Goal: Contribute content: Contribute content

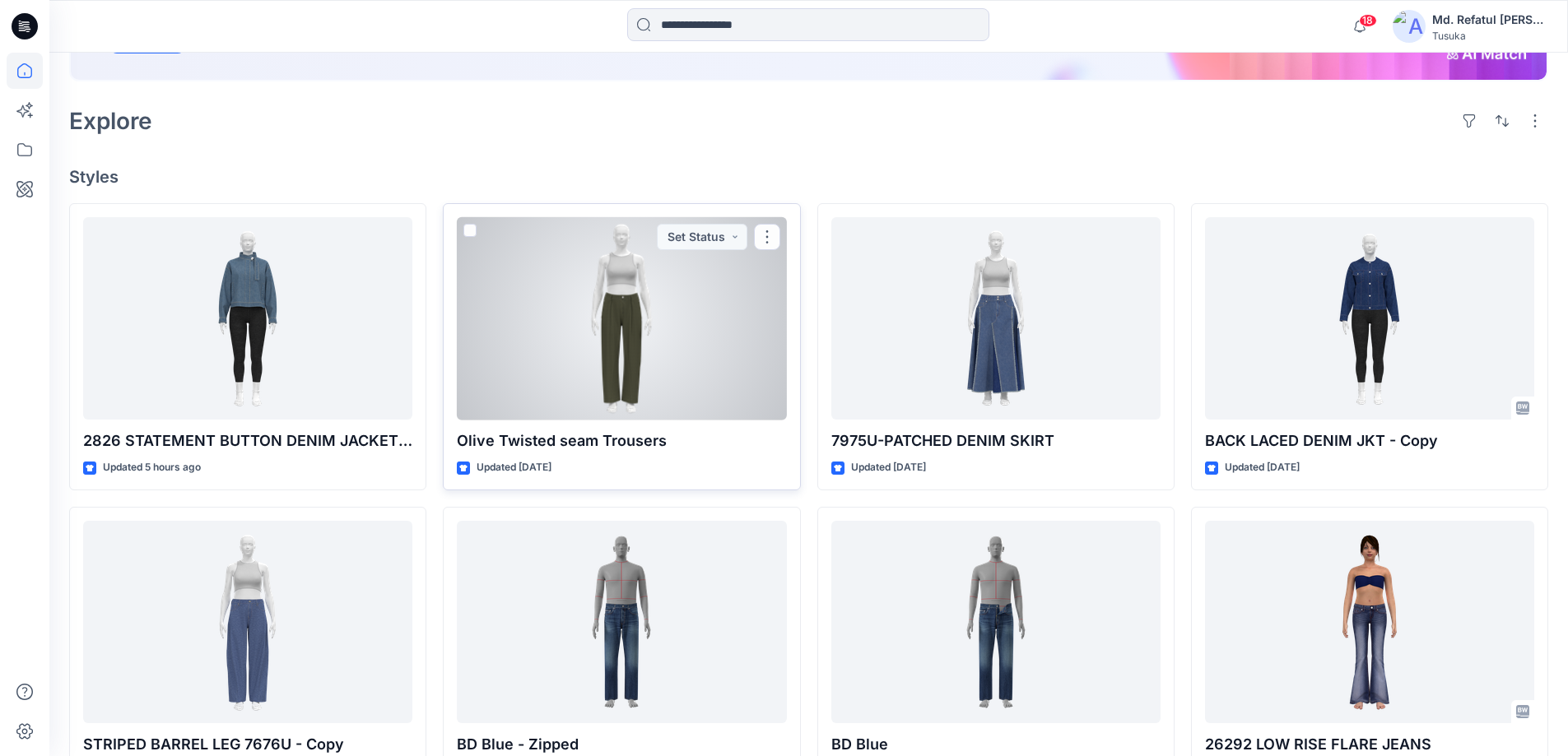
scroll to position [329, 0]
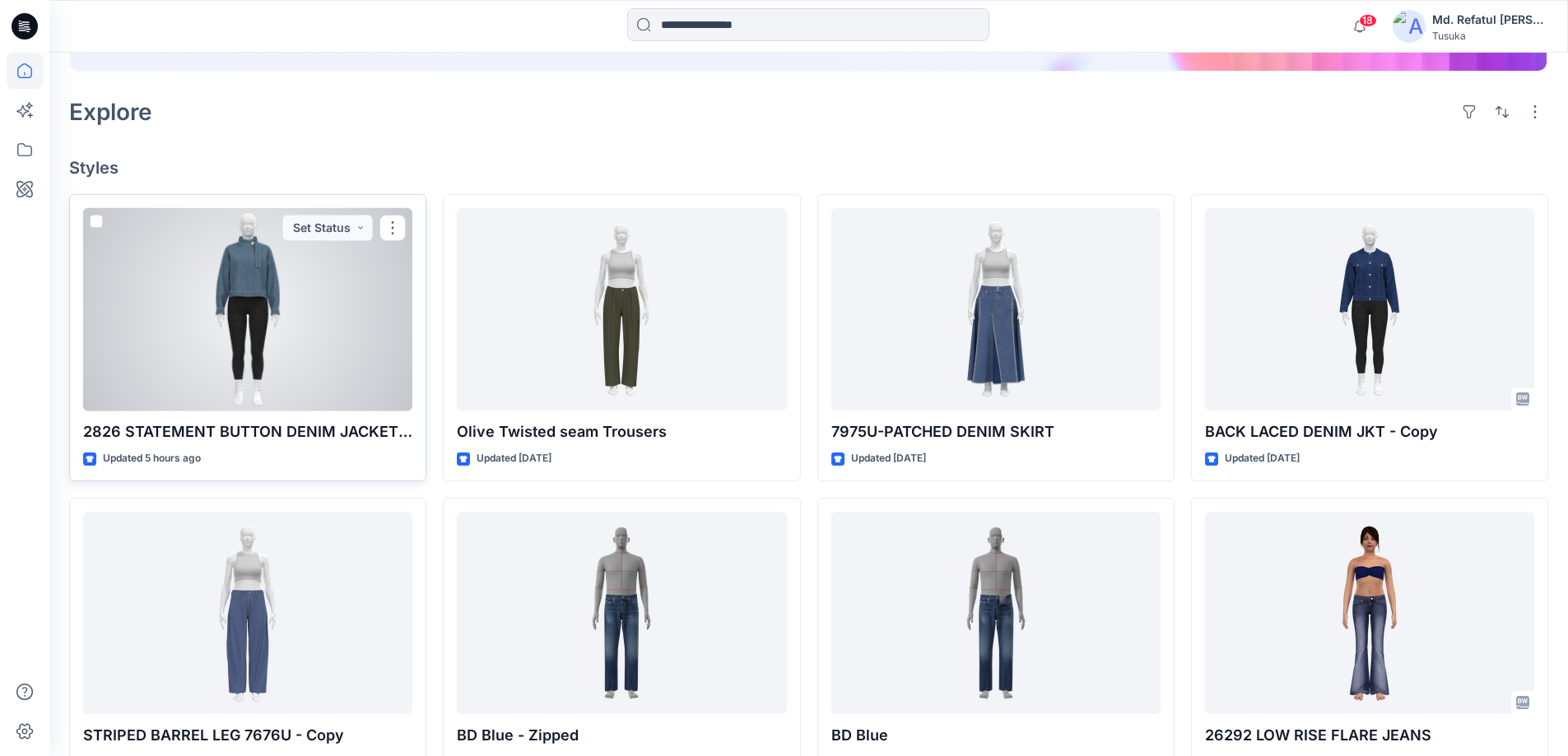
click at [349, 283] on div at bounding box center [247, 309] width 329 height 203
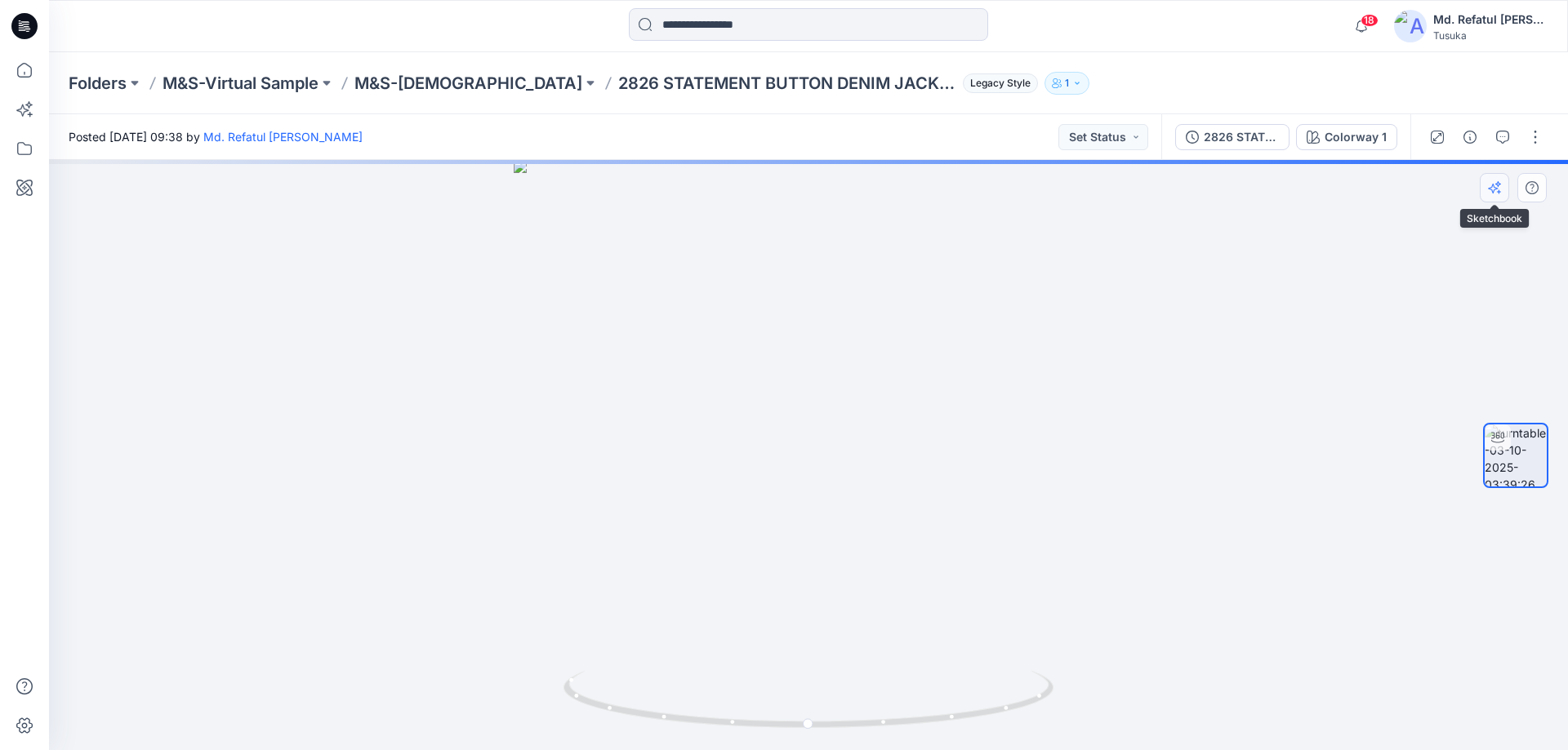
click at [1504, 201] on button "button" at bounding box center [1494, 188] width 29 height 29
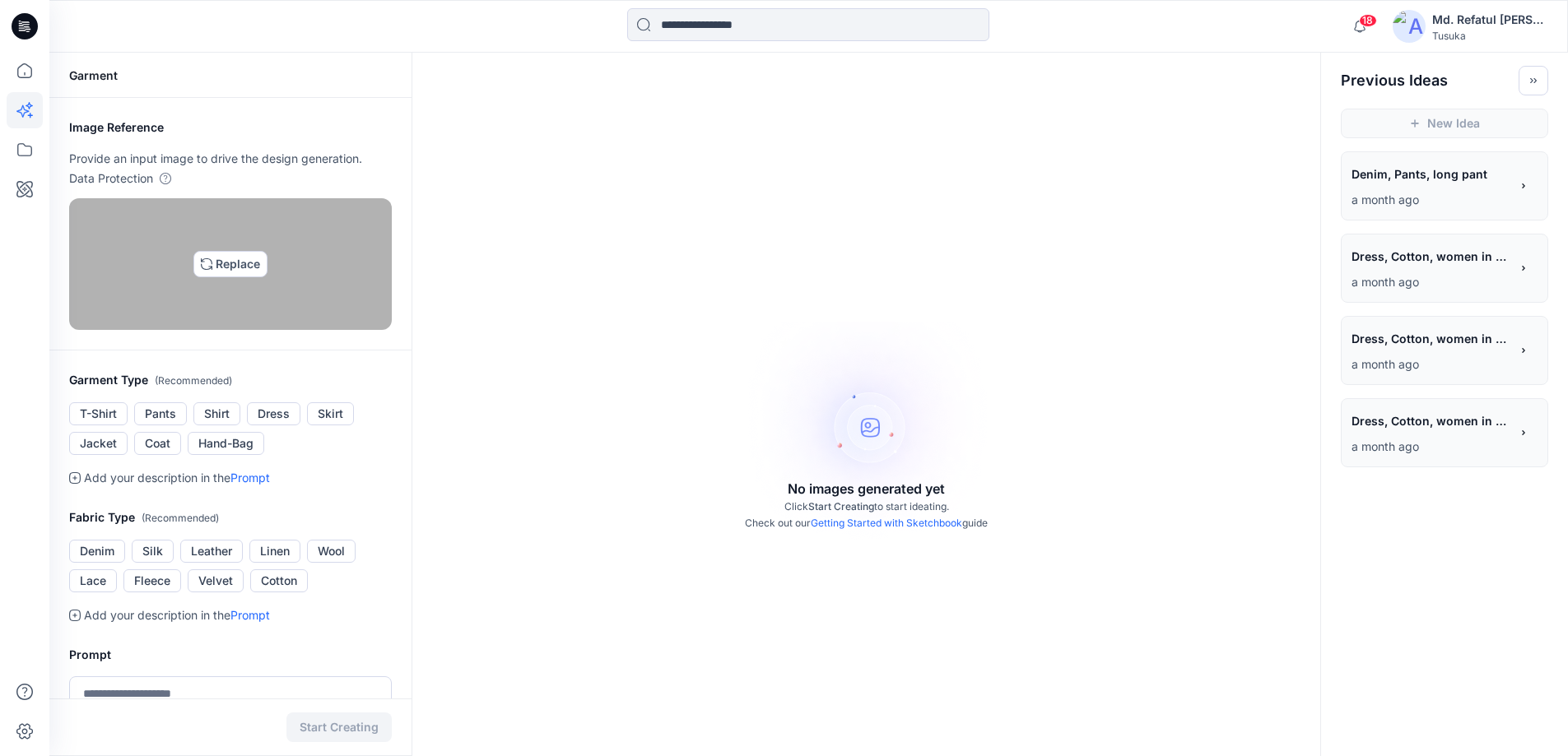
click at [234, 271] on img at bounding box center [229, 263] width 13 height 13
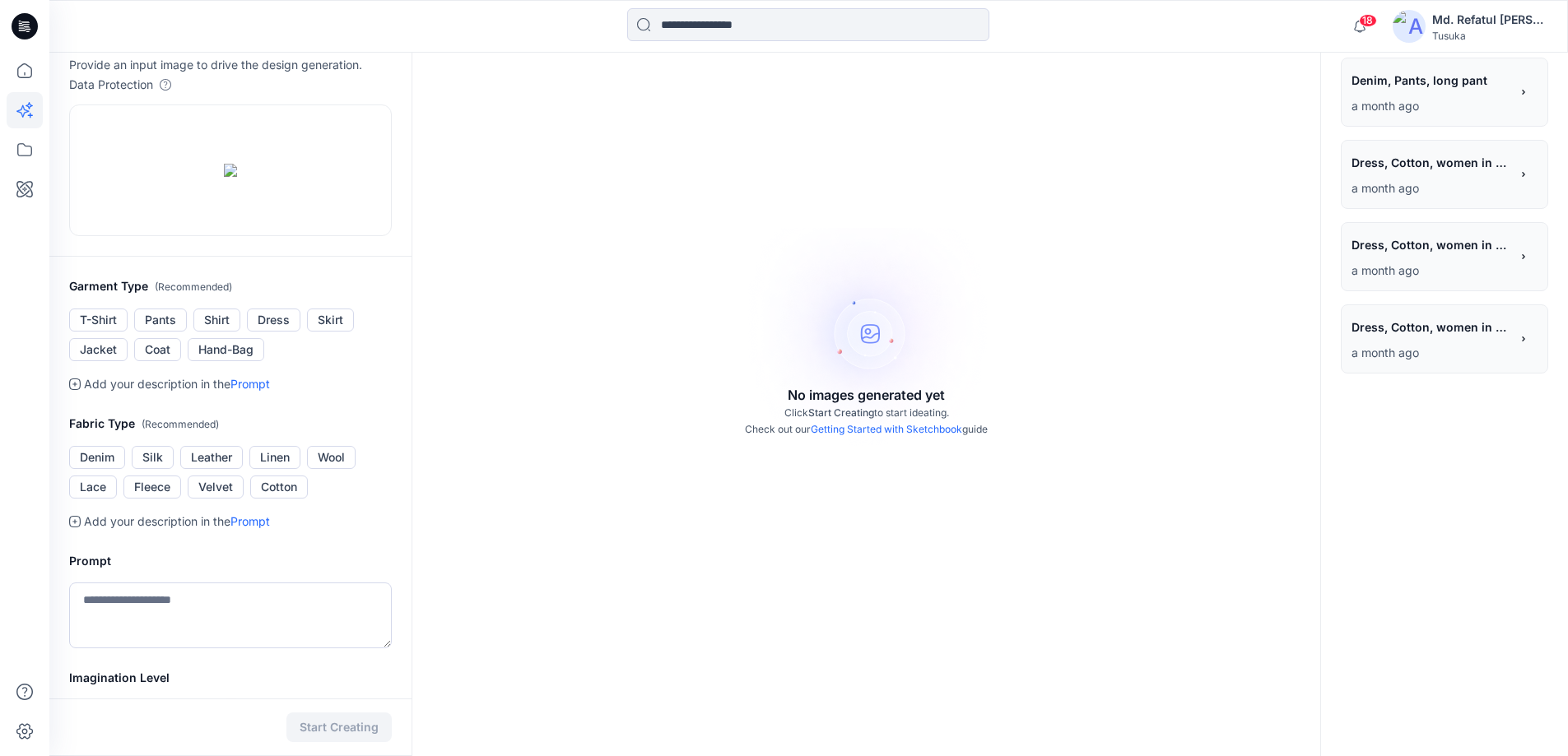
scroll to position [247, 0]
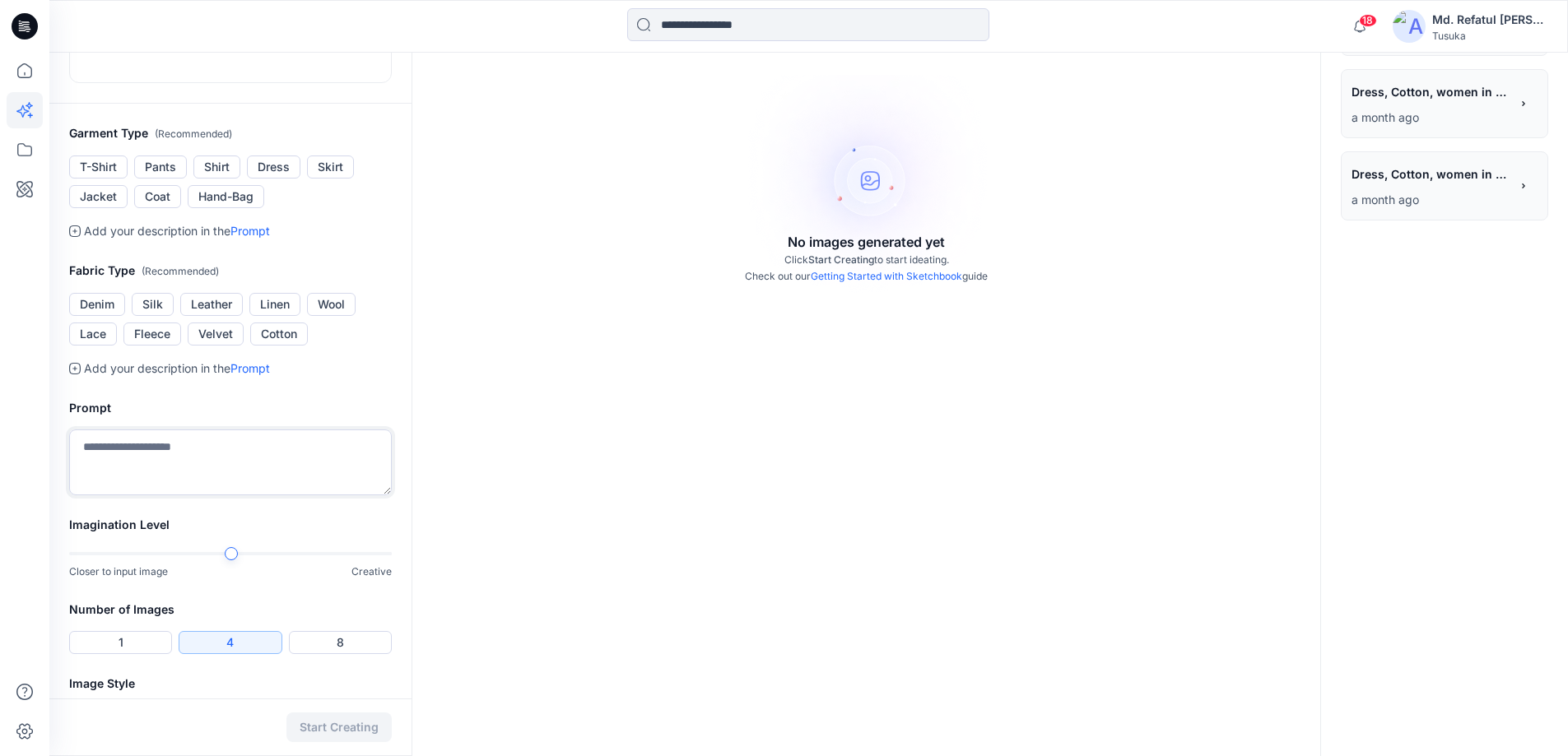
click at [177, 496] on textarea at bounding box center [230, 461] width 323 height 65
click at [221, 316] on button "Leather" at bounding box center [212, 304] width 62 height 23
click at [187, 496] on textarea at bounding box center [230, 461] width 323 height 65
click at [322, 496] on textarea "*****" at bounding box center [230, 461] width 323 height 65
click at [214, 745] on div "Start Creating" at bounding box center [230, 727] width 362 height 58
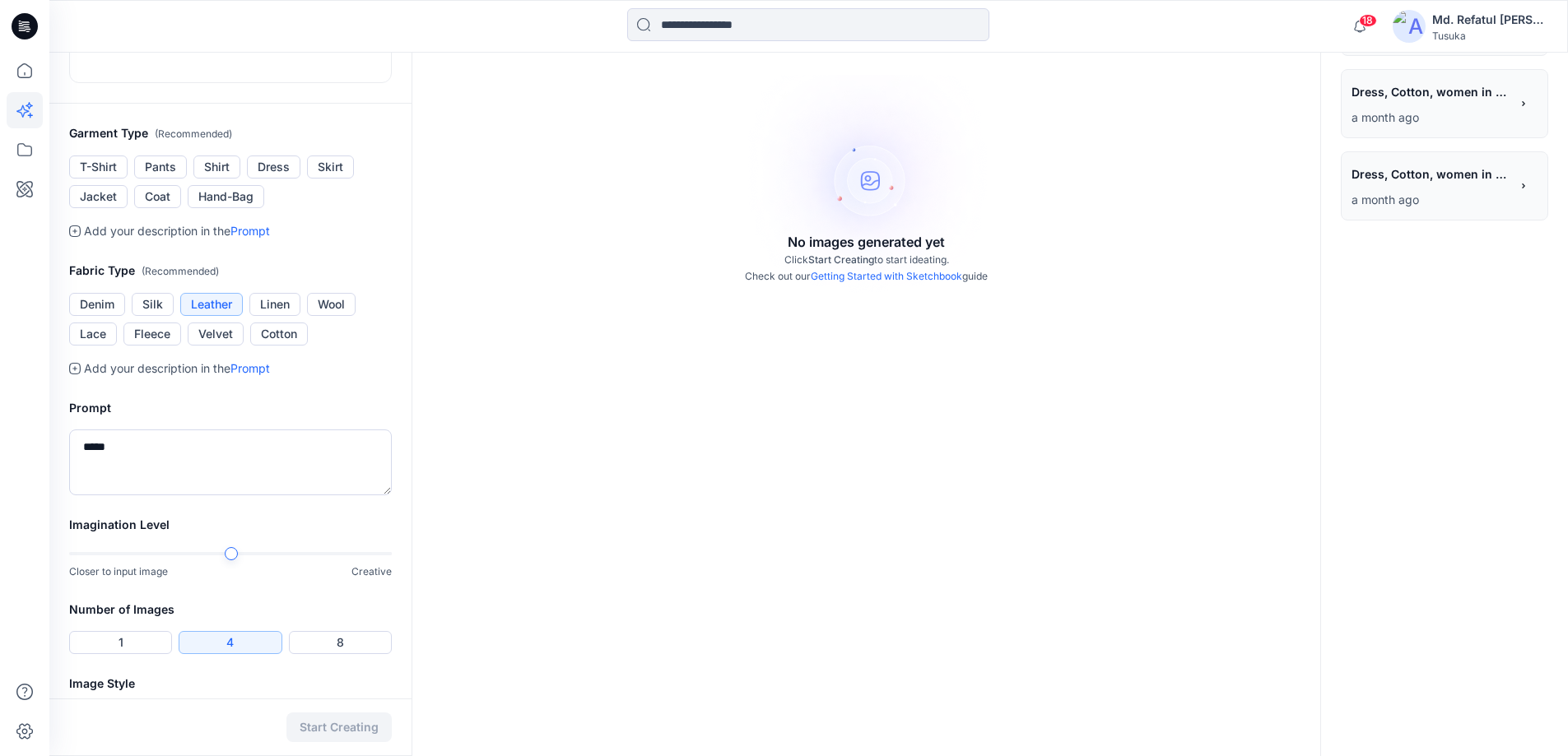
scroll to position [165, 0]
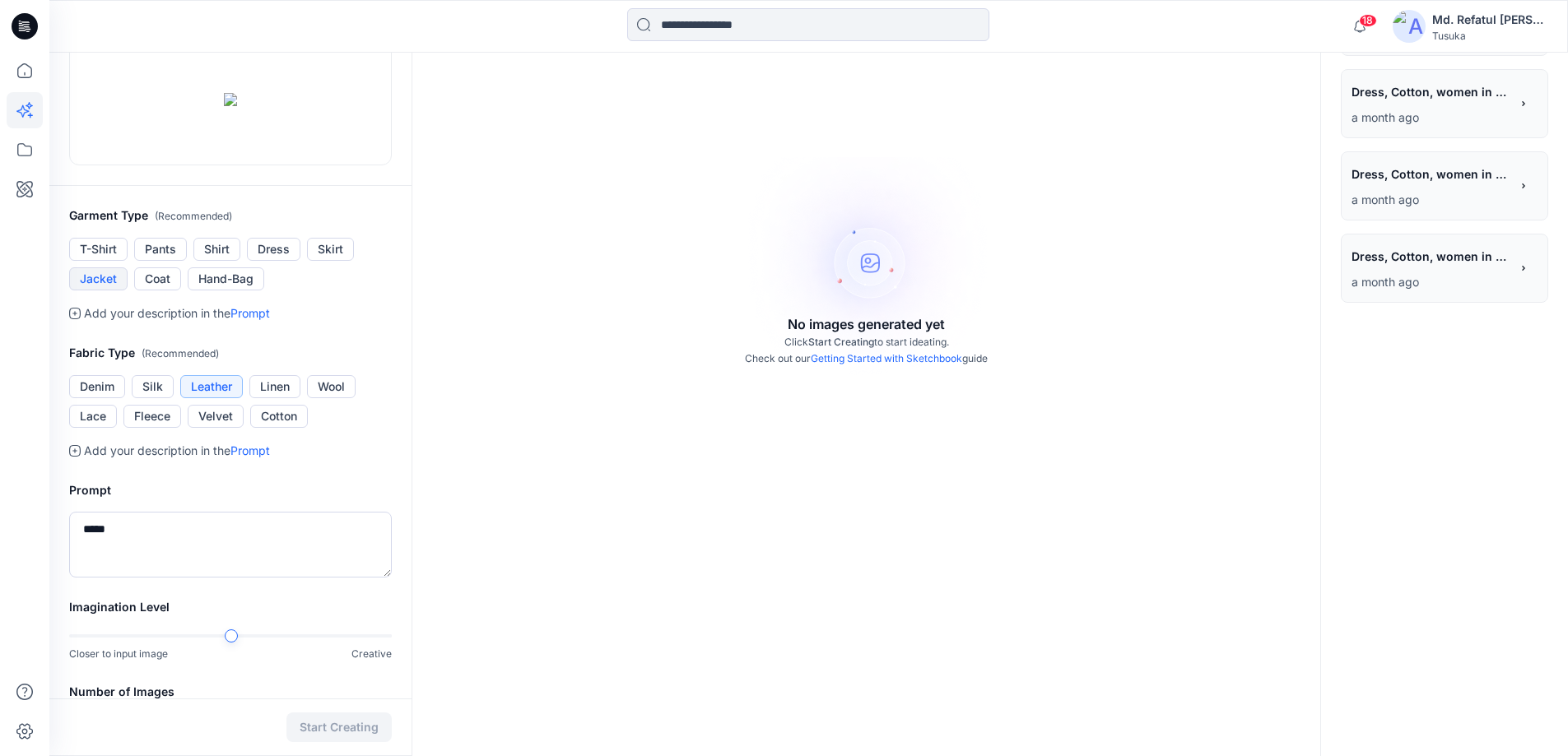
click at [76, 291] on button "Jacket" at bounding box center [99, 279] width 59 height 23
click at [152, 719] on div "Start Creating" at bounding box center [230, 727] width 362 height 58
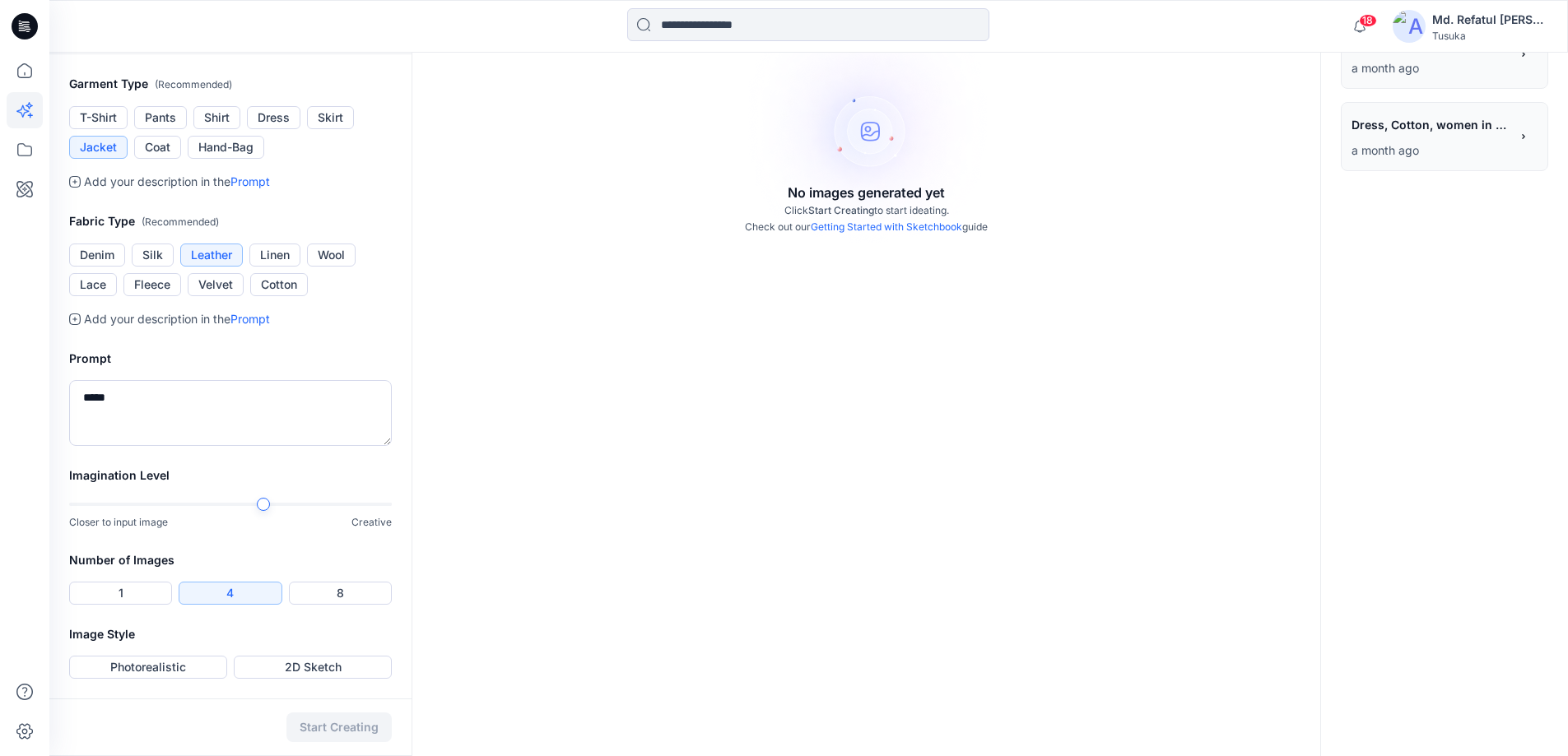
click at [270, 510] on div at bounding box center [230, 504] width 323 height 12
click at [223, 605] on button "4" at bounding box center [229, 594] width 102 height 23
click at [120, 605] on button "1" at bounding box center [120, 594] width 102 height 23
click at [187, 605] on button "4" at bounding box center [229, 594] width 102 height 23
click at [385, 550] on div "Imagination Level Closer to input image Creative" at bounding box center [230, 508] width 362 height 85
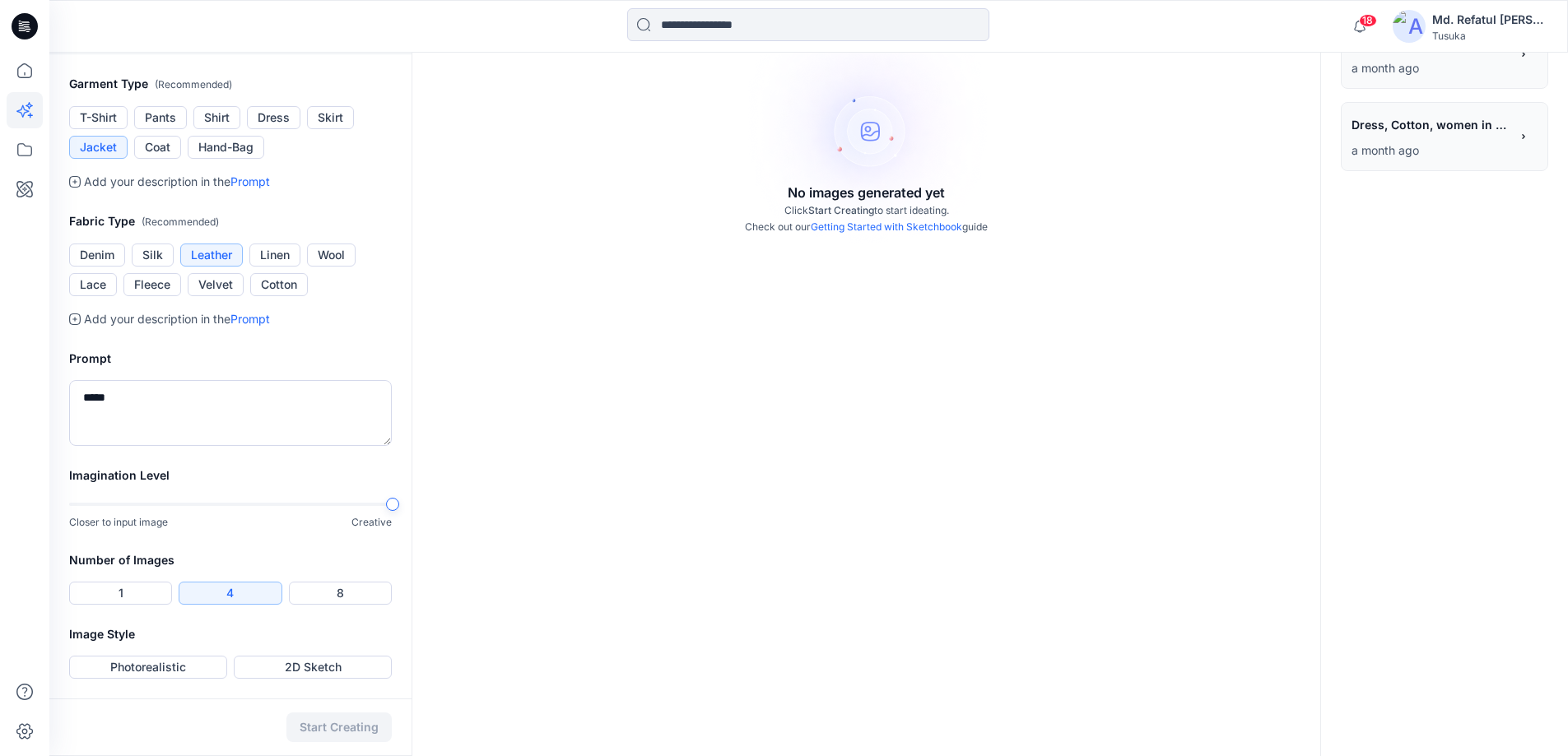
click at [177, 369] on h2 "Prompt" at bounding box center [230, 359] width 323 height 20
drag, startPoint x: 118, startPoint y: 476, endPoint x: 0, endPoint y: 468, distance: 118.3
click at [0, 468] on div "18 Notifications Your style 2826 STATEMENT BUTTON DENIM JACKET - Copy is ready …" at bounding box center [784, 229] width 1568 height 1053
click at [82, 446] on textarea "******" at bounding box center [230, 413] width 323 height 65
type textarea "**********"
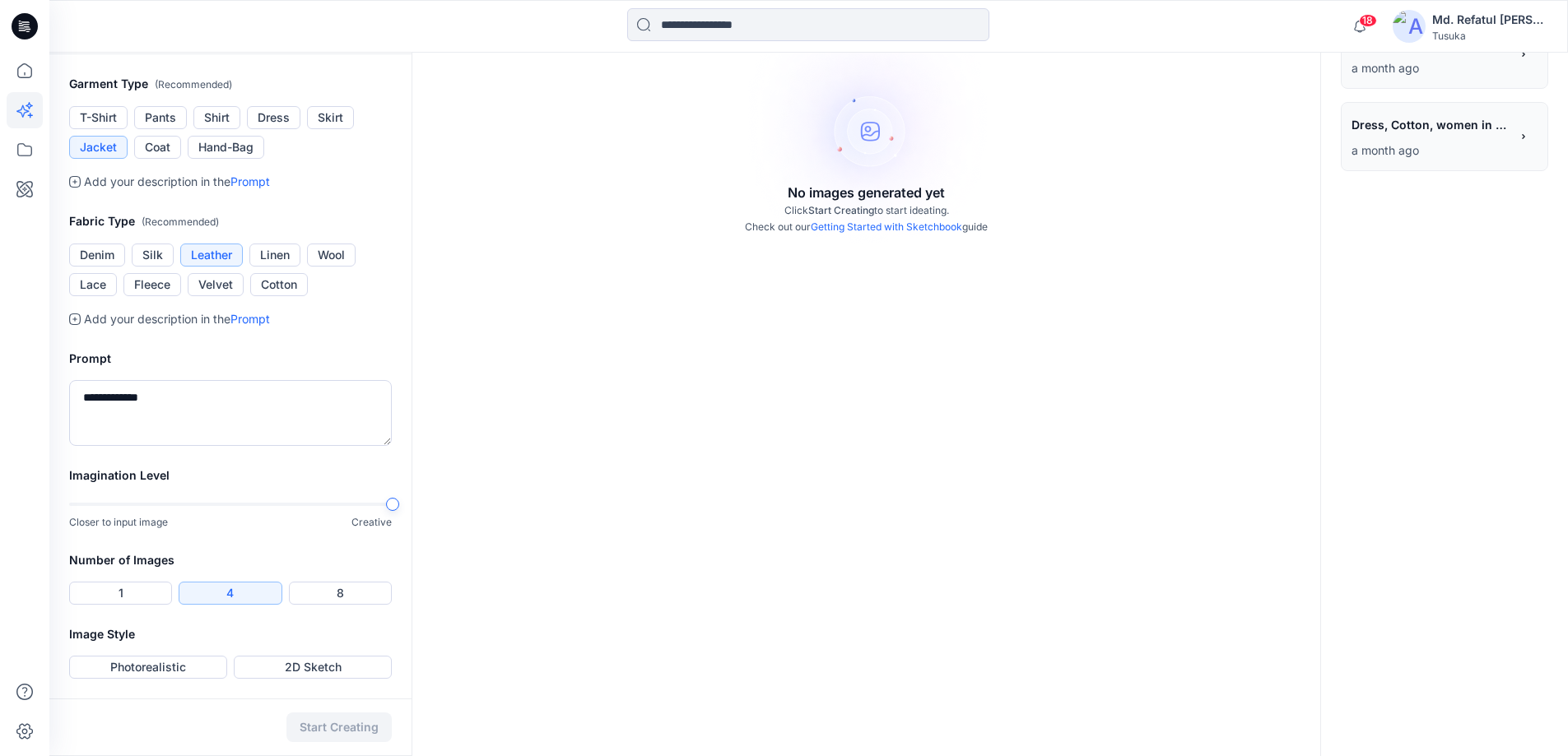
click at [316, 419] on div "**********" at bounding box center [230, 397] width 362 height 137
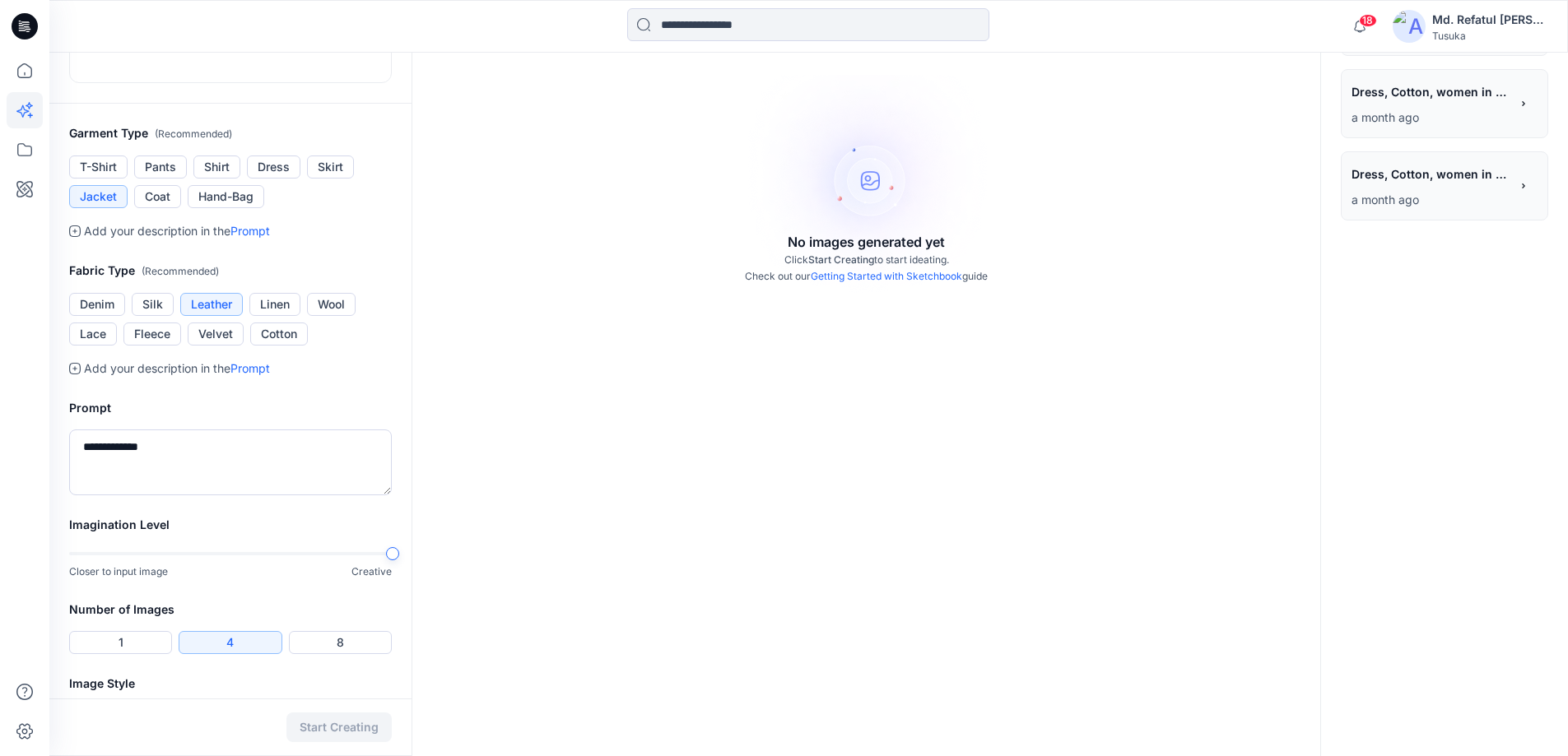
click at [265, 376] on link "Prompt" at bounding box center [250, 368] width 39 height 14
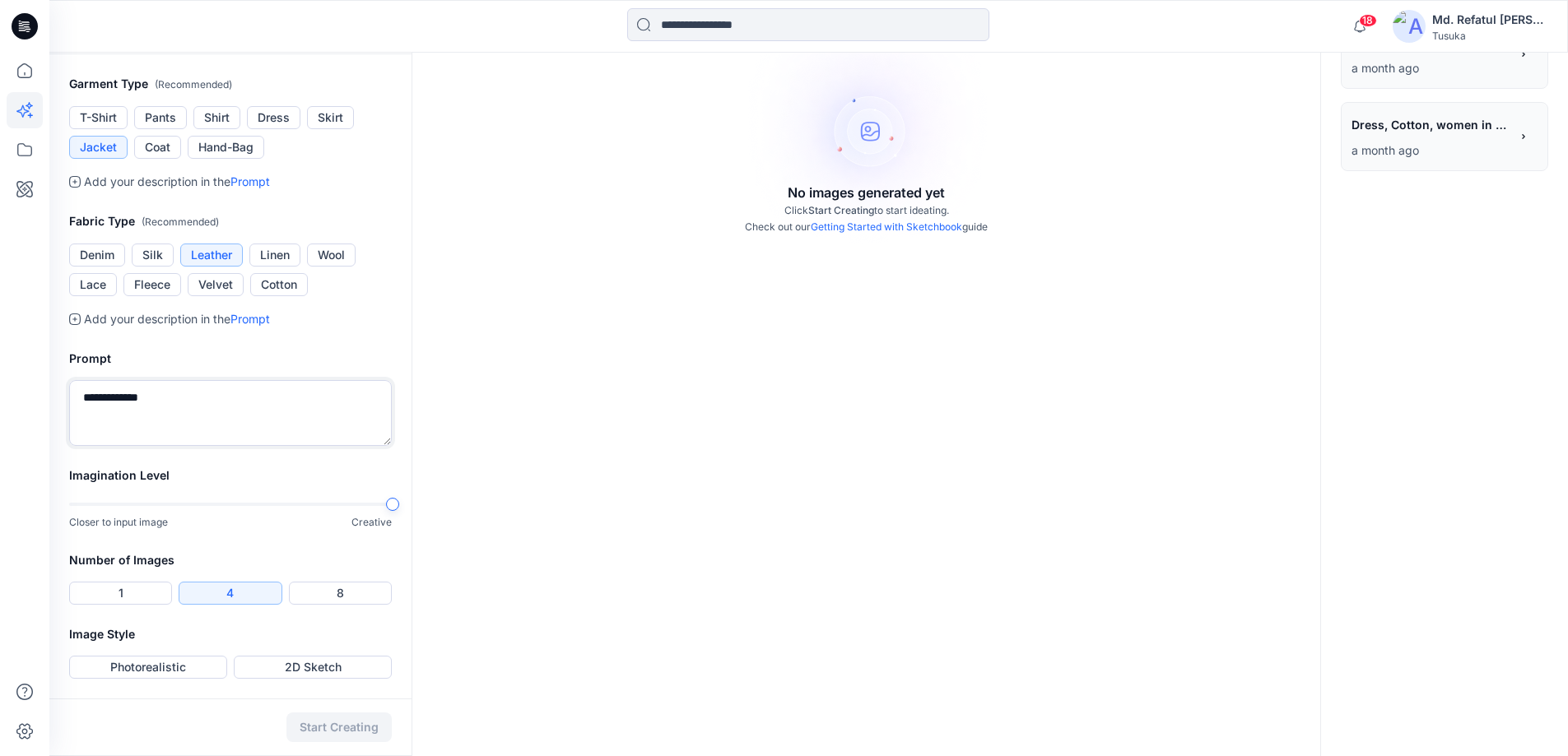
scroll to position [487, 0]
click at [75, 322] on icon at bounding box center [75, 319] width 12 height 12
click at [129, 676] on button "Photorealistic" at bounding box center [148, 667] width 158 height 23
click at [333, 724] on button "Start Creating" at bounding box center [340, 728] width 105 height 29
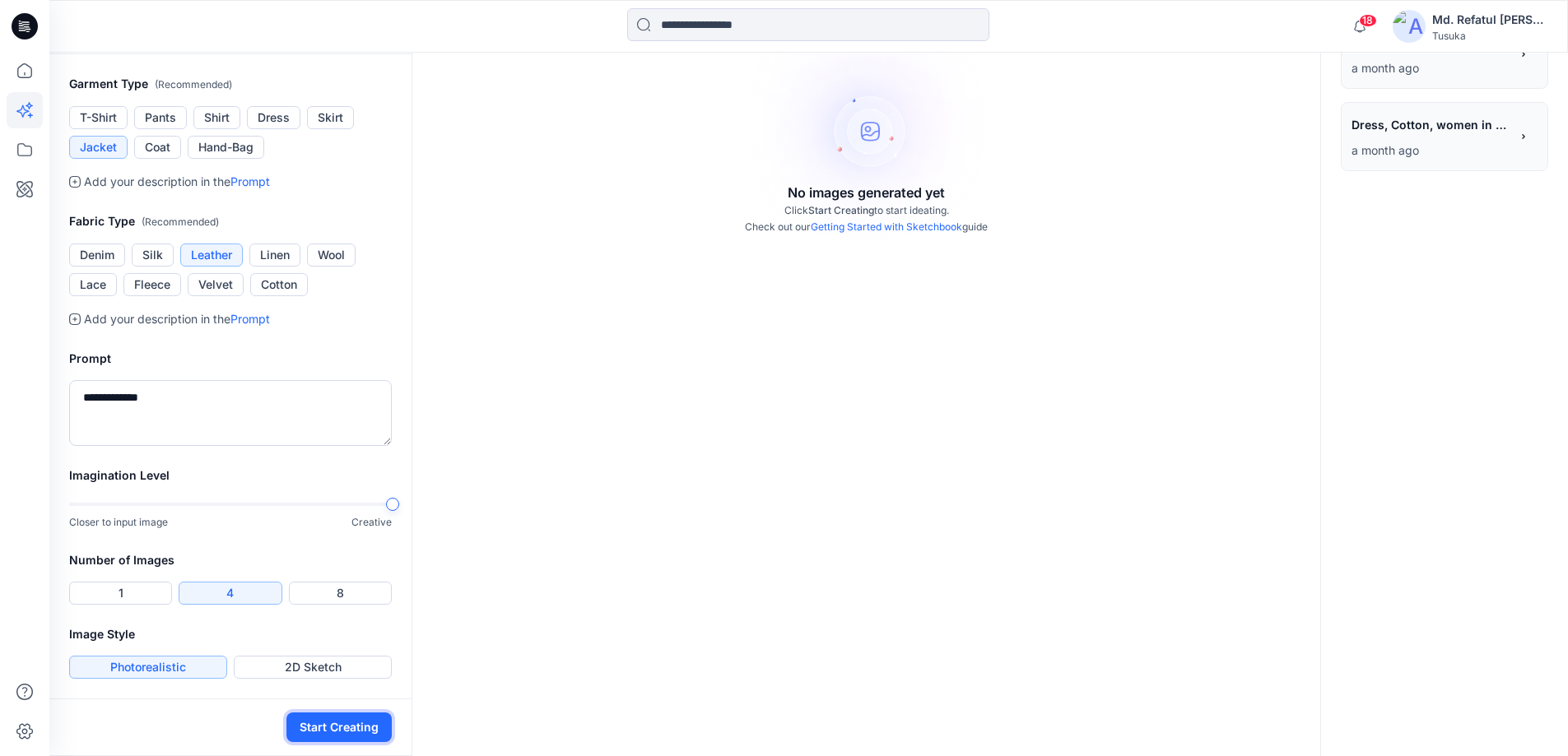
click at [308, 724] on button "Start Creating" at bounding box center [340, 728] width 105 height 29
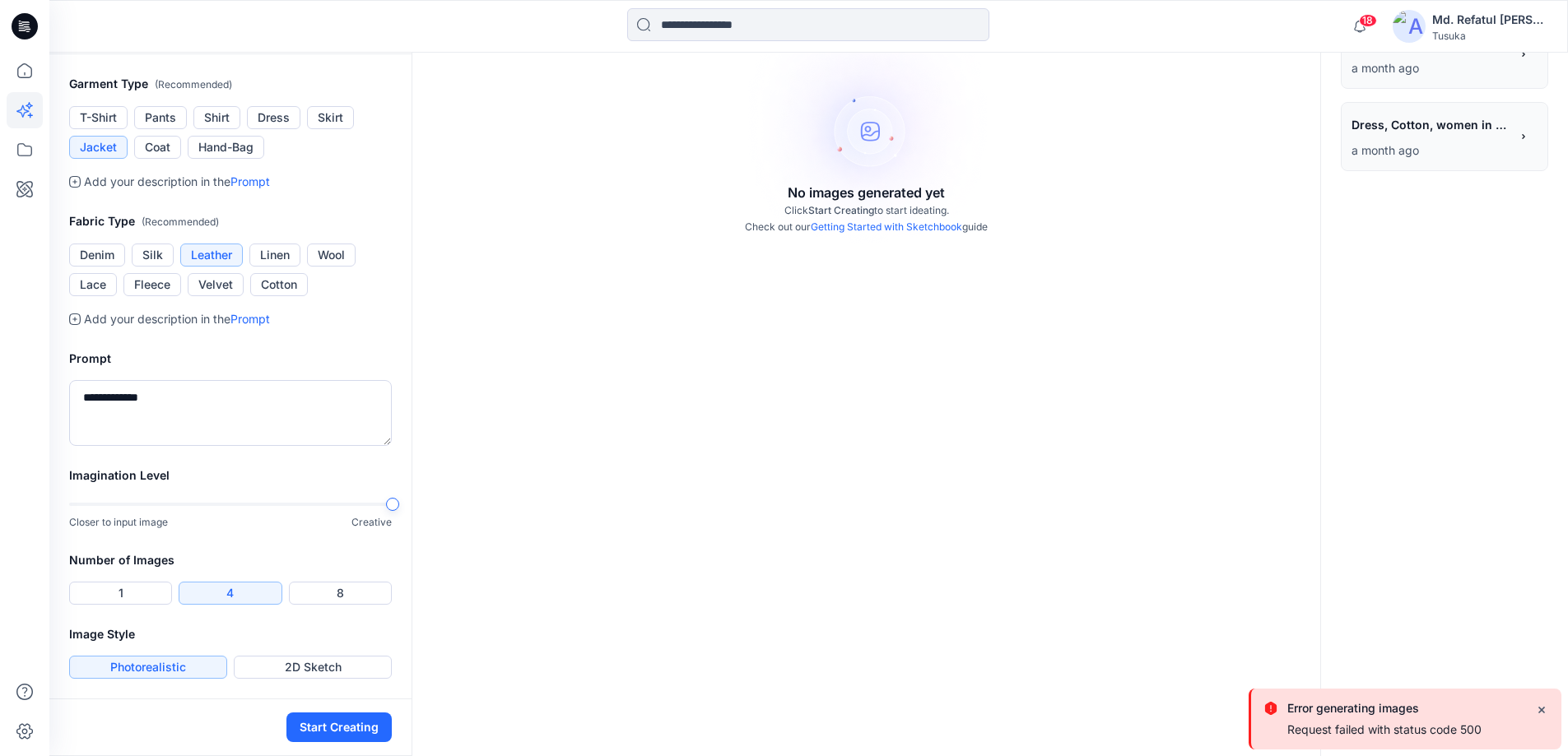
scroll to position [487, 0]
click at [310, 662] on button "2D Sketch" at bounding box center [313, 667] width 158 height 23
click at [324, 731] on button "Start Creating" at bounding box center [340, 728] width 105 height 29
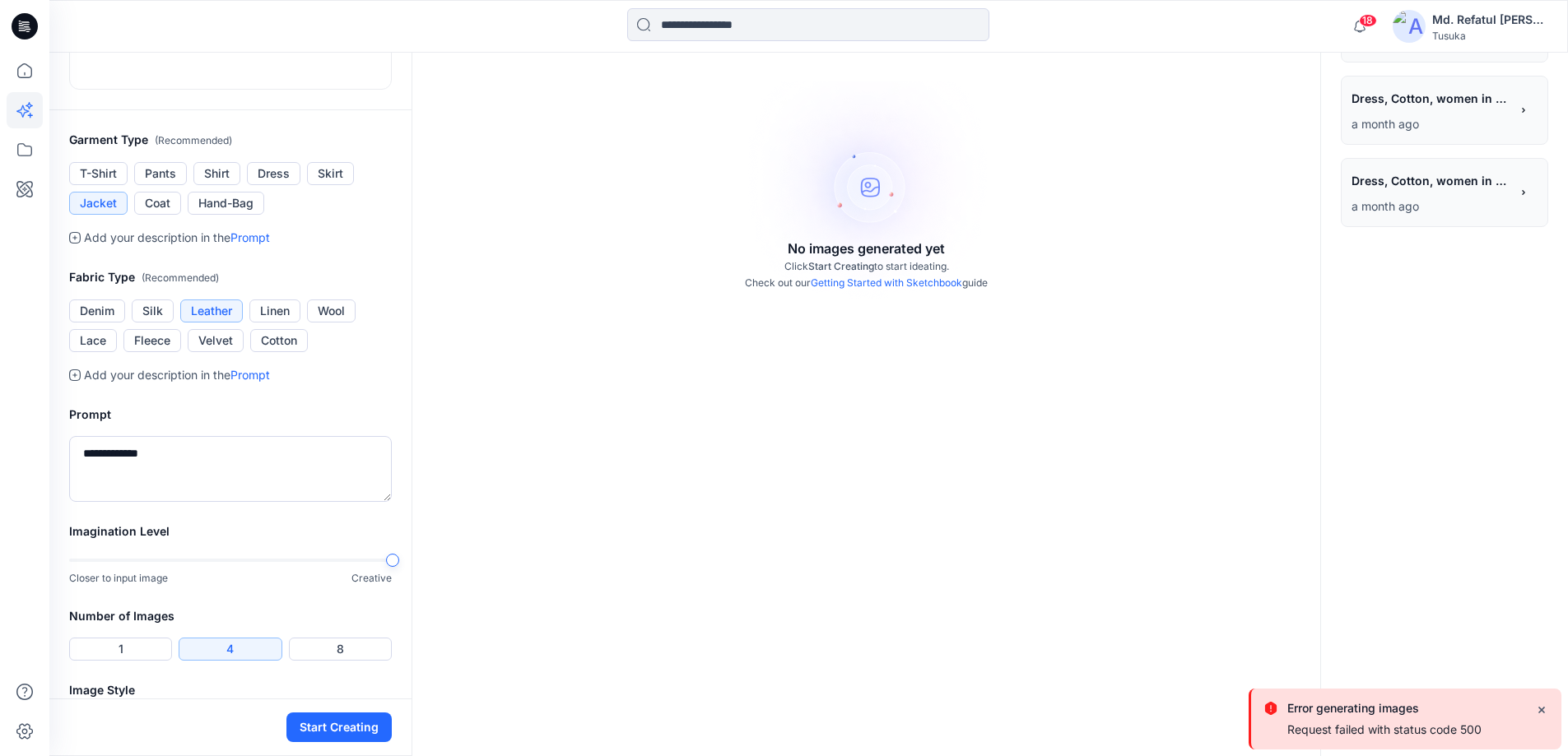
scroll to position [0, 0]
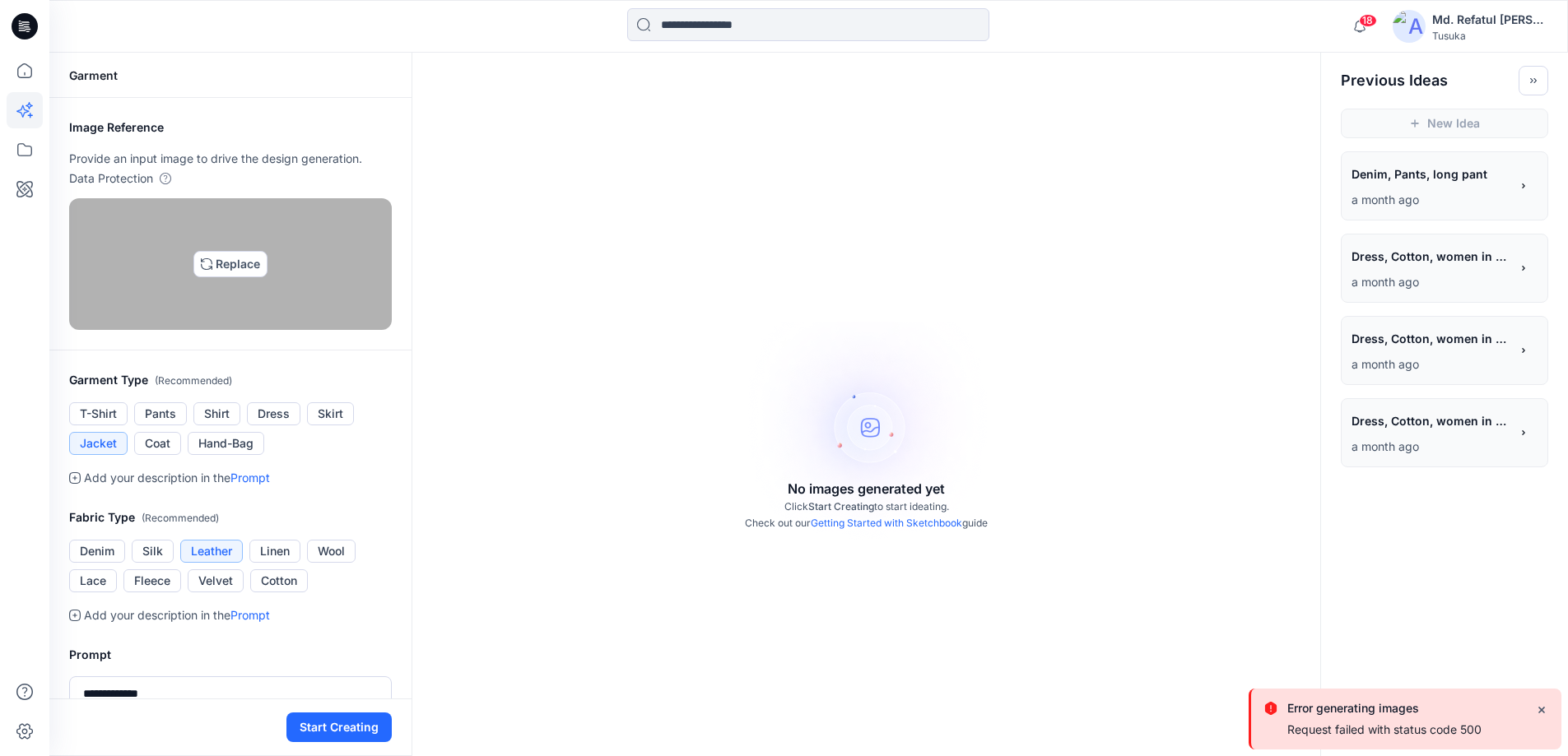
click at [237, 271] on img at bounding box center [229, 263] width 13 height 13
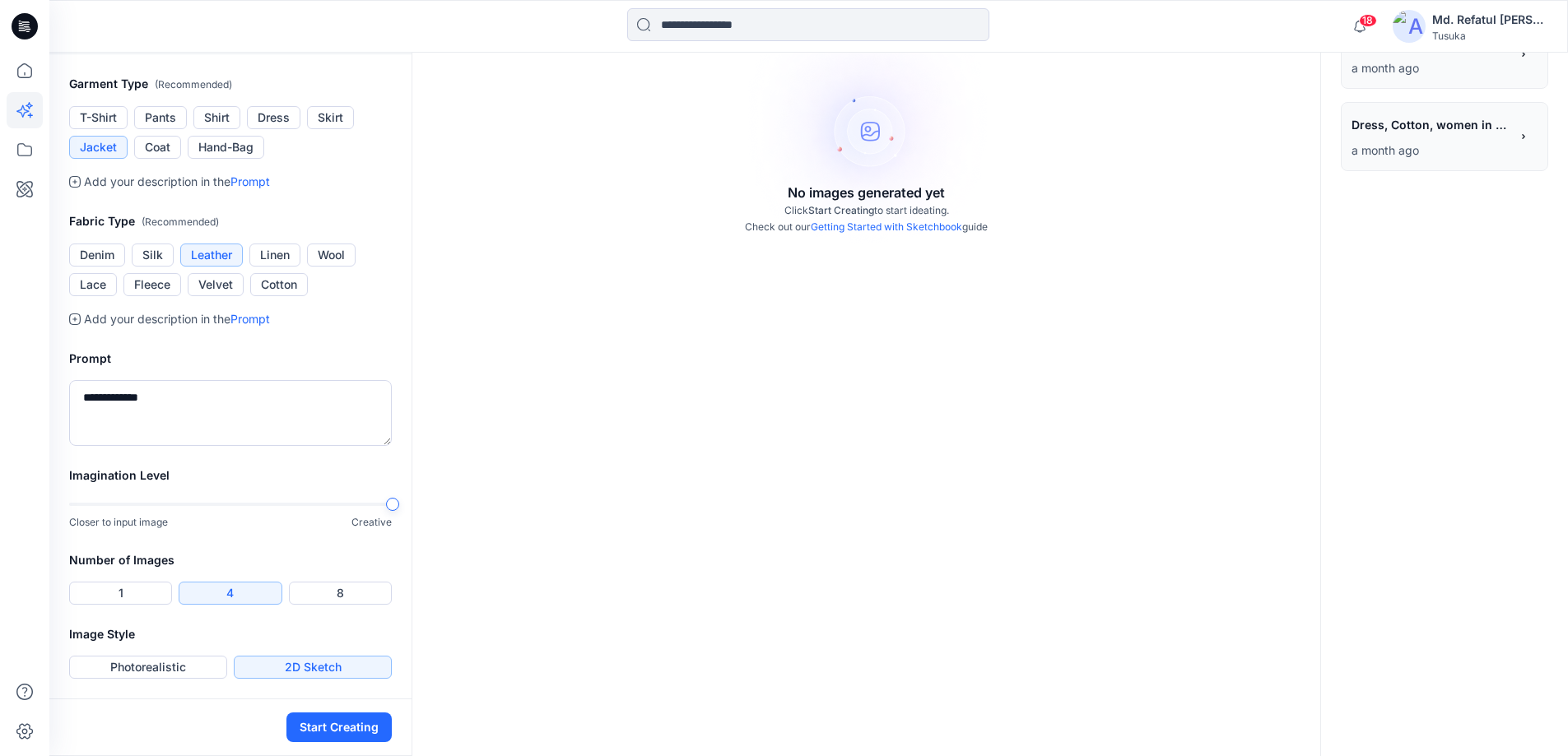
scroll to position [329, 0]
click at [231, 266] on button "Leather" at bounding box center [212, 256] width 62 height 23
click at [314, 732] on button "Start Creating" at bounding box center [340, 728] width 105 height 29
click at [101, 266] on button "Denim" at bounding box center [97, 256] width 56 height 23
click at [352, 735] on button "Start Creating" at bounding box center [340, 728] width 105 height 29
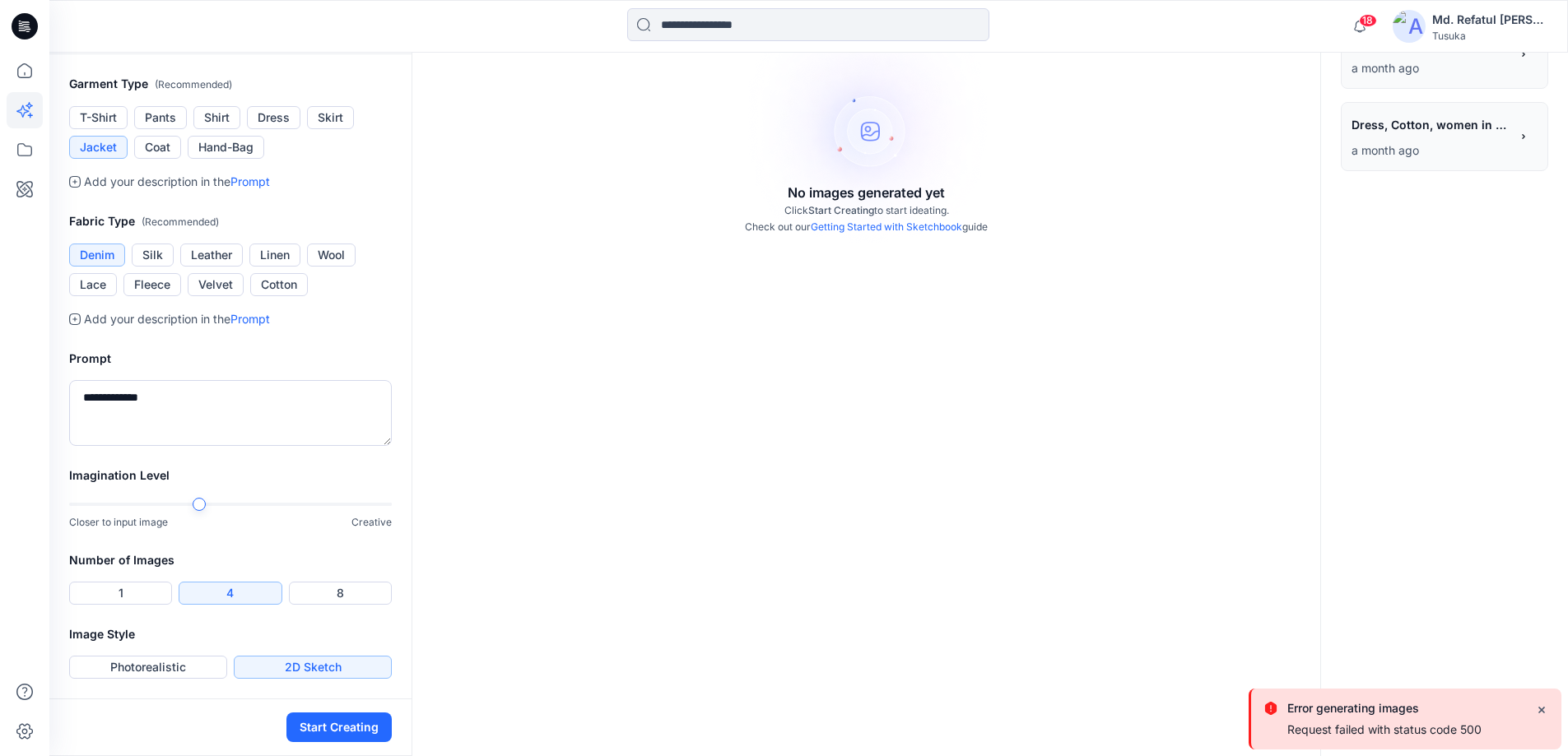
click at [205, 550] on div "Imagination Level Closer to input image Creative" at bounding box center [230, 508] width 362 height 85
click at [329, 734] on button "Start Creating" at bounding box center [340, 728] width 105 height 29
click at [136, 590] on button "1" at bounding box center [120, 594] width 102 height 23
click at [351, 735] on button "Start Creating" at bounding box center [340, 728] width 105 height 29
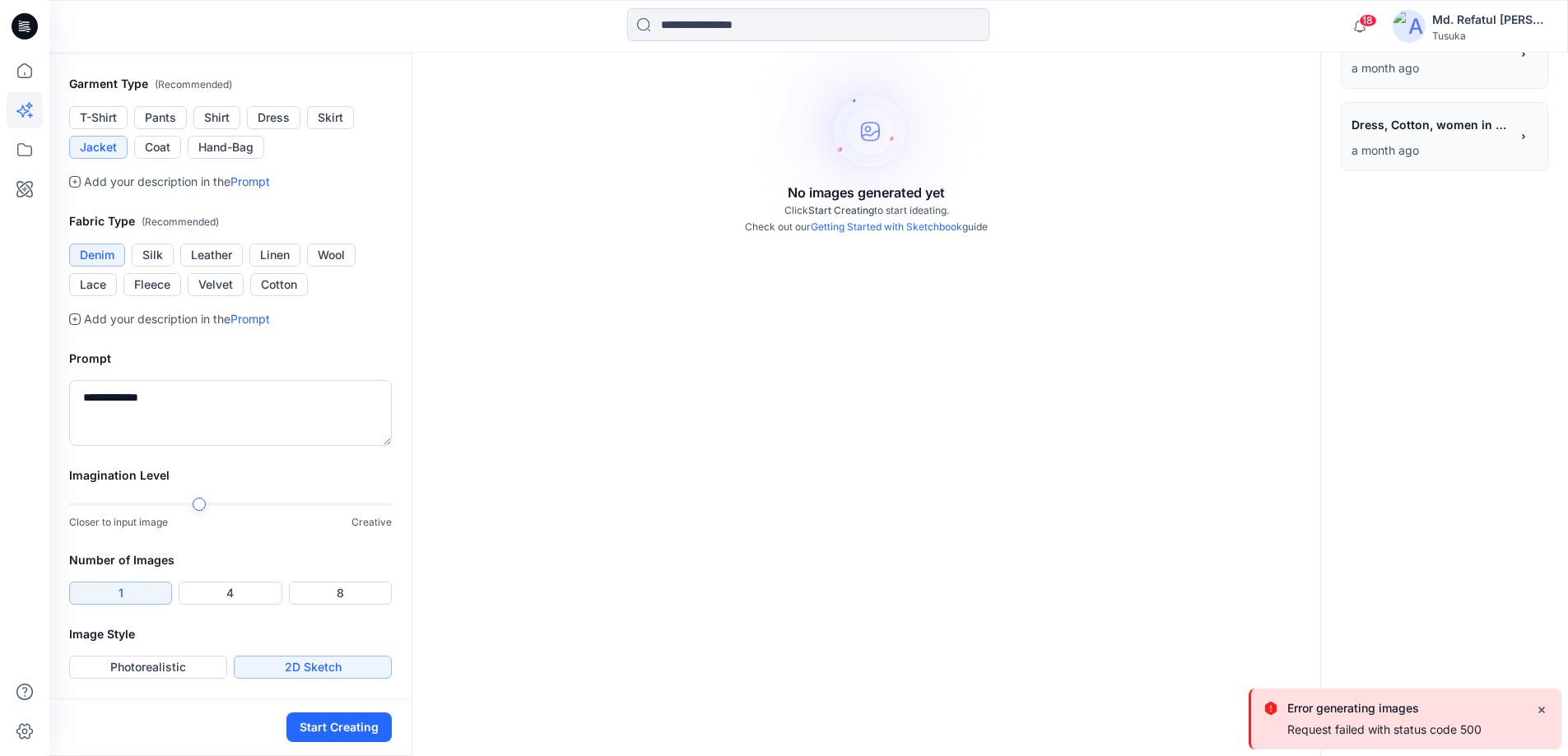
click at [302, 676] on button "2D Sketch" at bounding box center [313, 667] width 158 height 23
